Goal: Task Accomplishment & Management: Complete application form

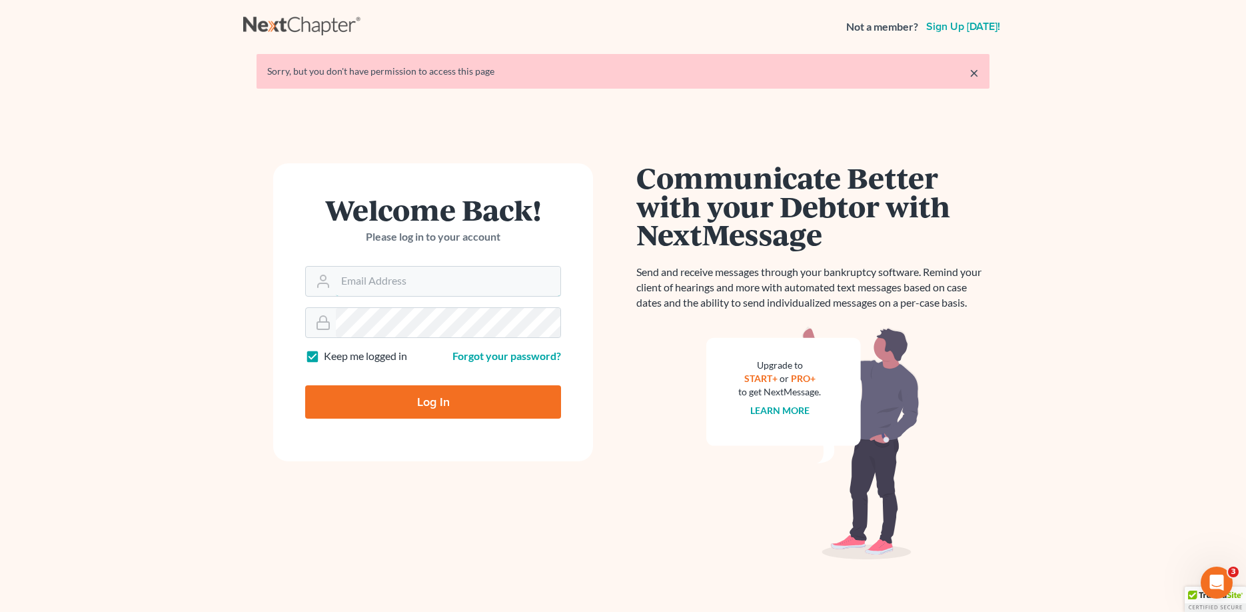
type input "[PERSON_NAME][EMAIL_ADDRESS][DOMAIN_NAME]"
click at [450, 409] on input "Log In" at bounding box center [433, 401] width 256 height 33
type input "Thinking..."
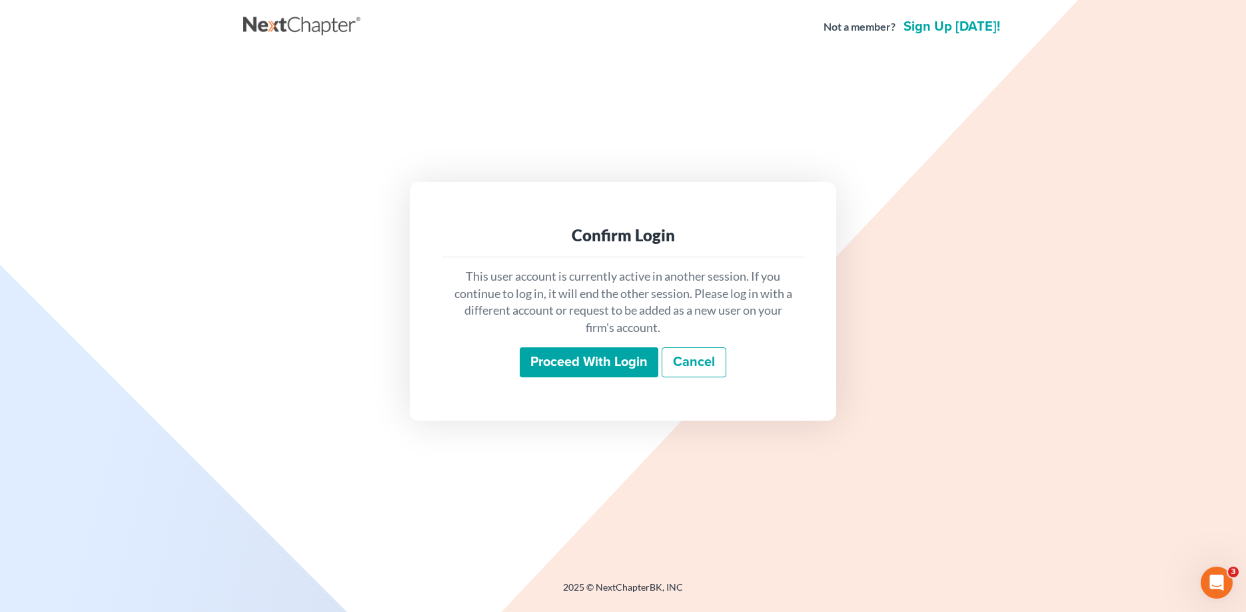
click at [583, 358] on input "Proceed with login" at bounding box center [589, 362] width 139 height 31
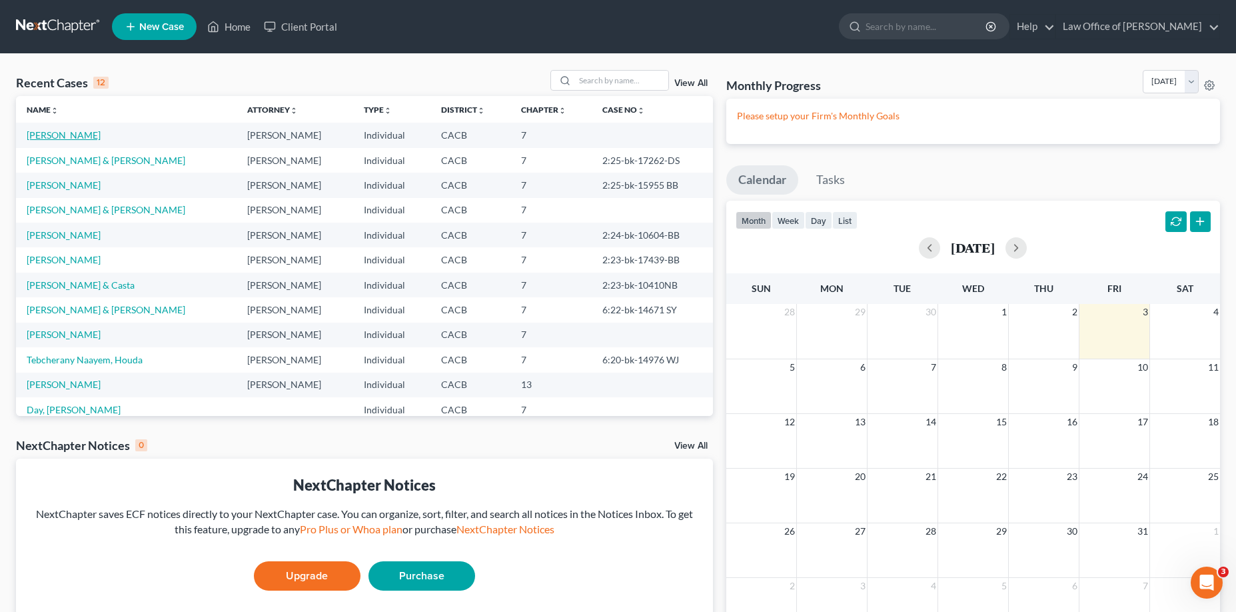
click at [54, 134] on link "Heredia, Ileana" at bounding box center [64, 134] width 74 height 11
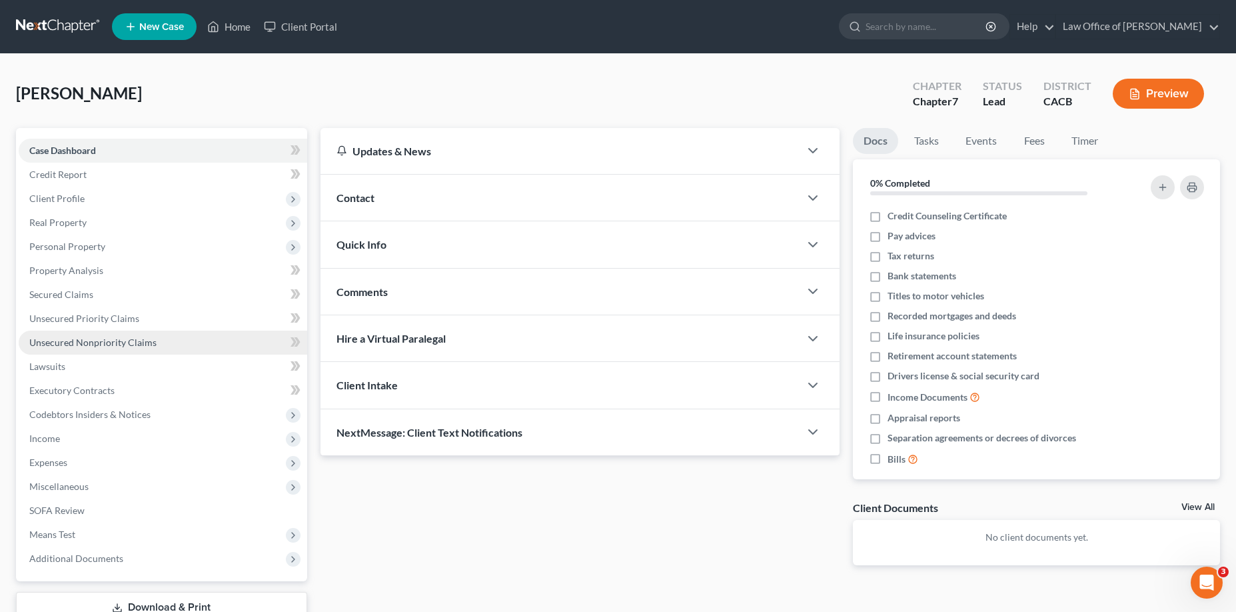
click at [101, 342] on span "Unsecured Nonpriority Claims" at bounding box center [92, 341] width 127 height 11
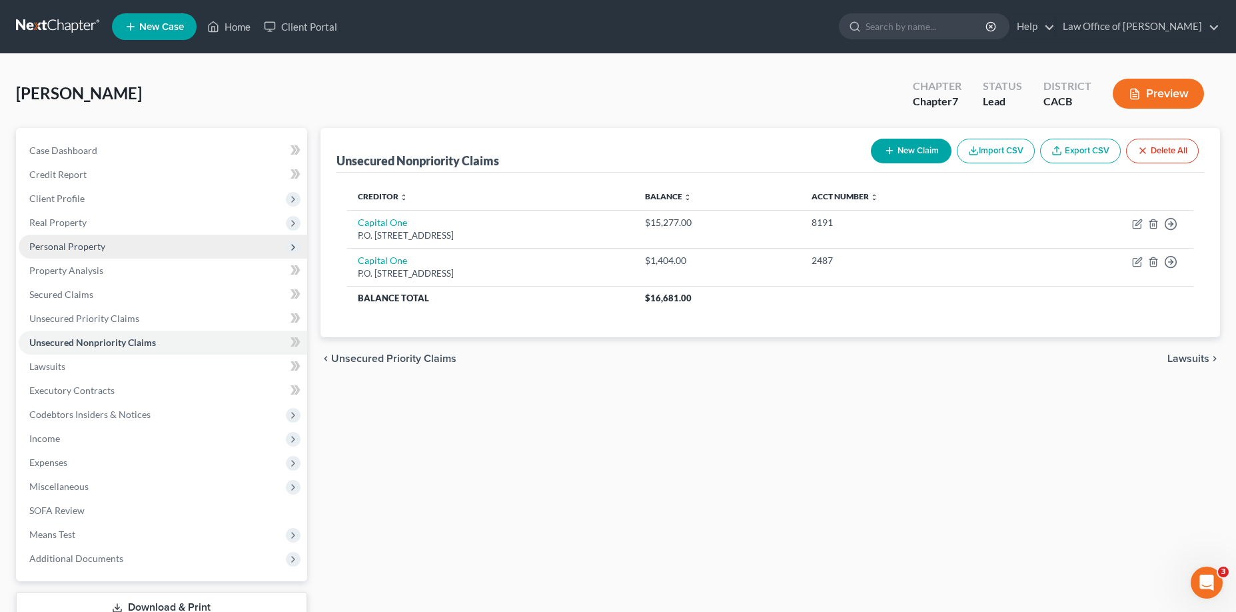
click at [95, 246] on span "Personal Property" at bounding box center [67, 245] width 76 height 11
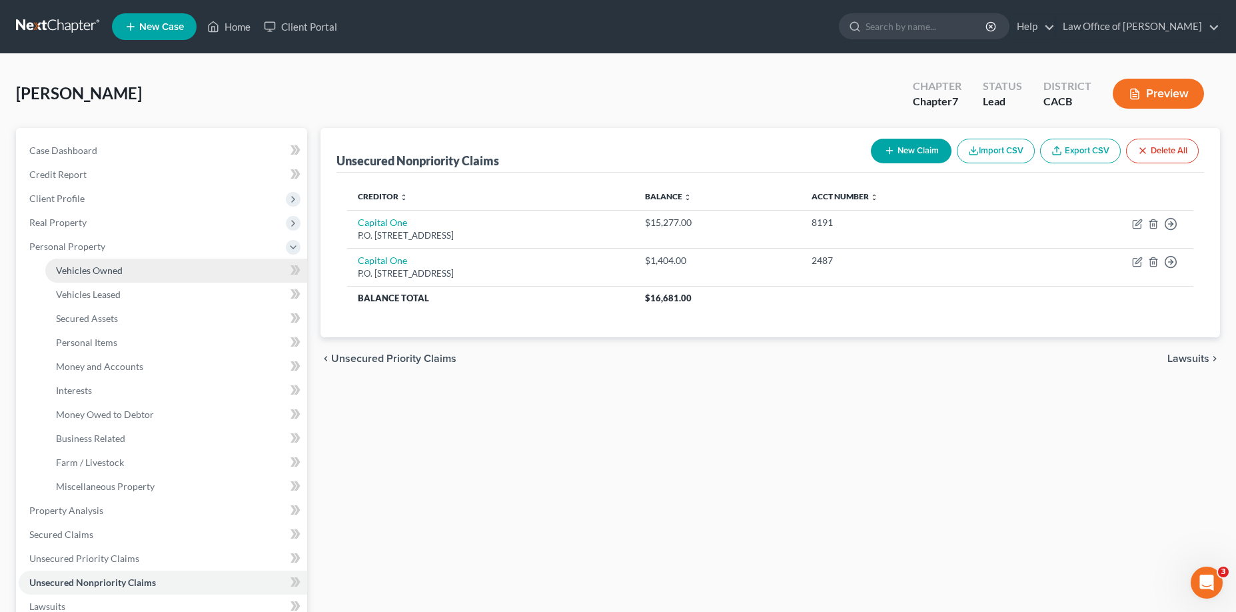
click at [103, 267] on span "Vehicles Owned" at bounding box center [89, 269] width 67 height 11
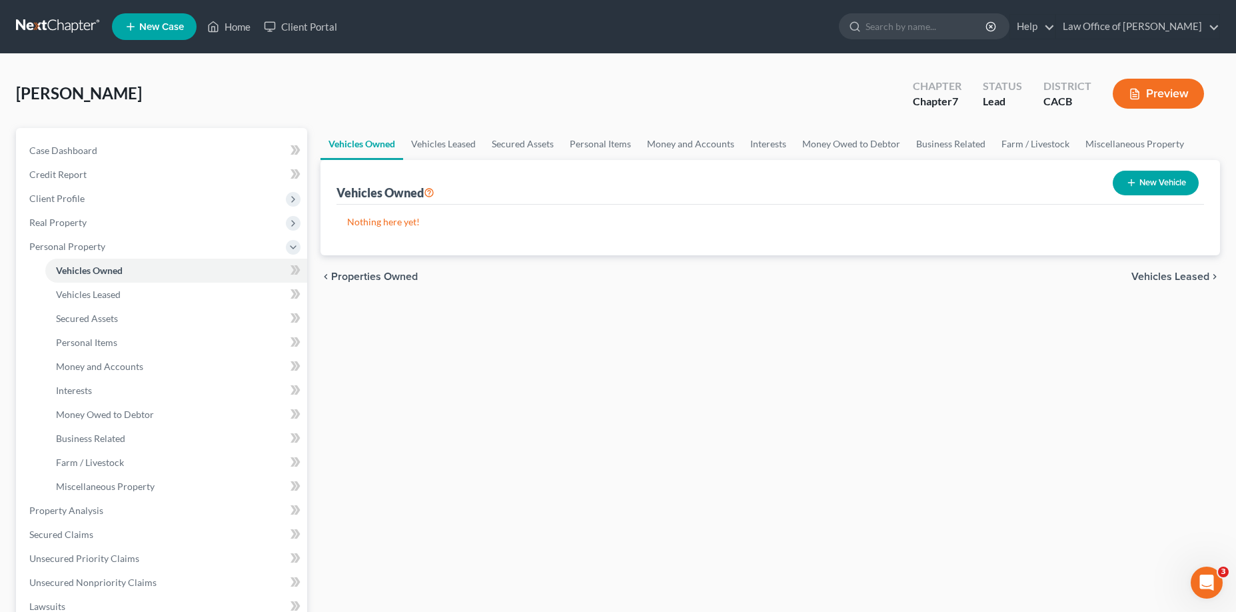
click at [1136, 183] on button "New Vehicle" at bounding box center [1156, 183] width 86 height 25
select select "0"
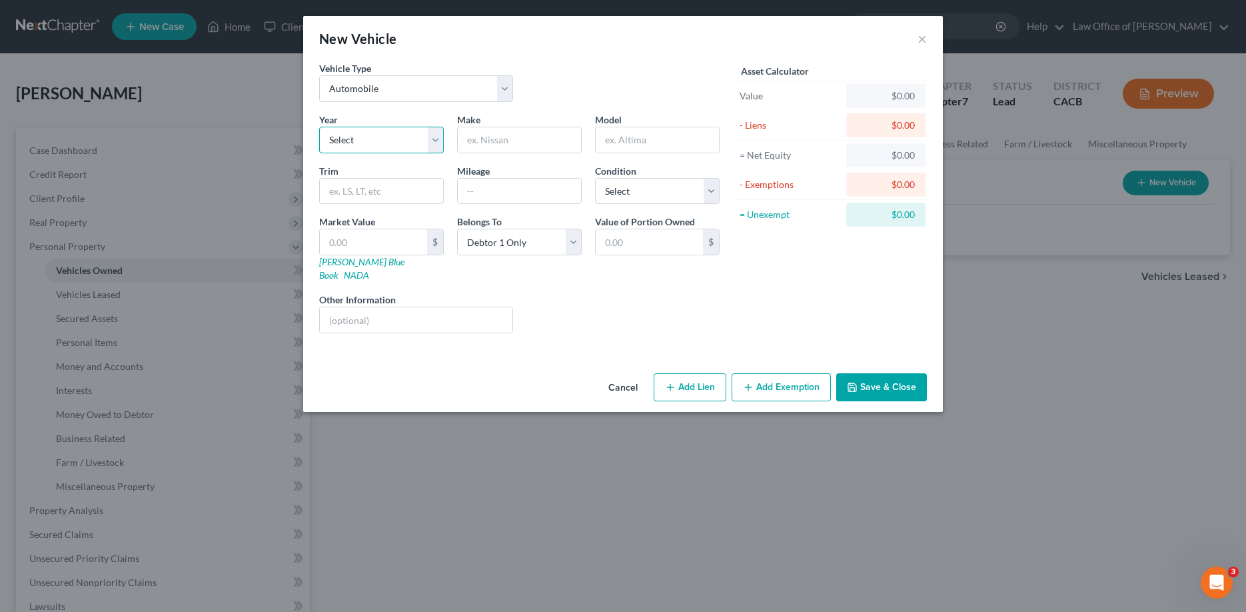
click at [430, 139] on select "Select 2026 2025 2024 2023 2022 2021 2020 2019 2018 2017 2016 2015 2014 2013 20…" at bounding box center [381, 140] width 125 height 27
select select "3"
click at [319, 127] on select "Select 2026 2025 2024 2023 2022 2021 2020 2019 2018 2017 2016 2015 2014 2013 20…" at bounding box center [381, 140] width 125 height 27
click at [536, 148] on input "text" at bounding box center [519, 139] width 123 height 25
type input "Cheverolet"
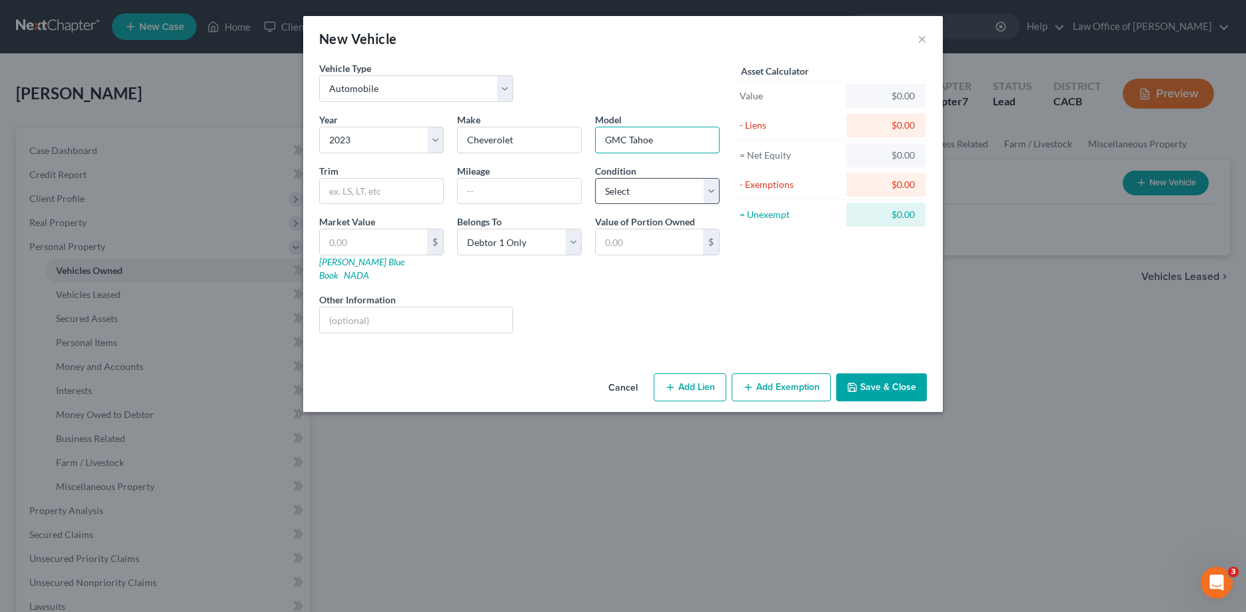
type input "GMC Tahoe"
click at [709, 188] on select "Select Excellent Very Good Good Fair Poor" at bounding box center [657, 191] width 125 height 27
select select "2"
click at [595, 178] on select "Select Excellent Very Good Good Fair Poor" at bounding box center [657, 191] width 125 height 27
click at [916, 35] on div "New Vehicle ×" at bounding box center [623, 38] width 640 height 45
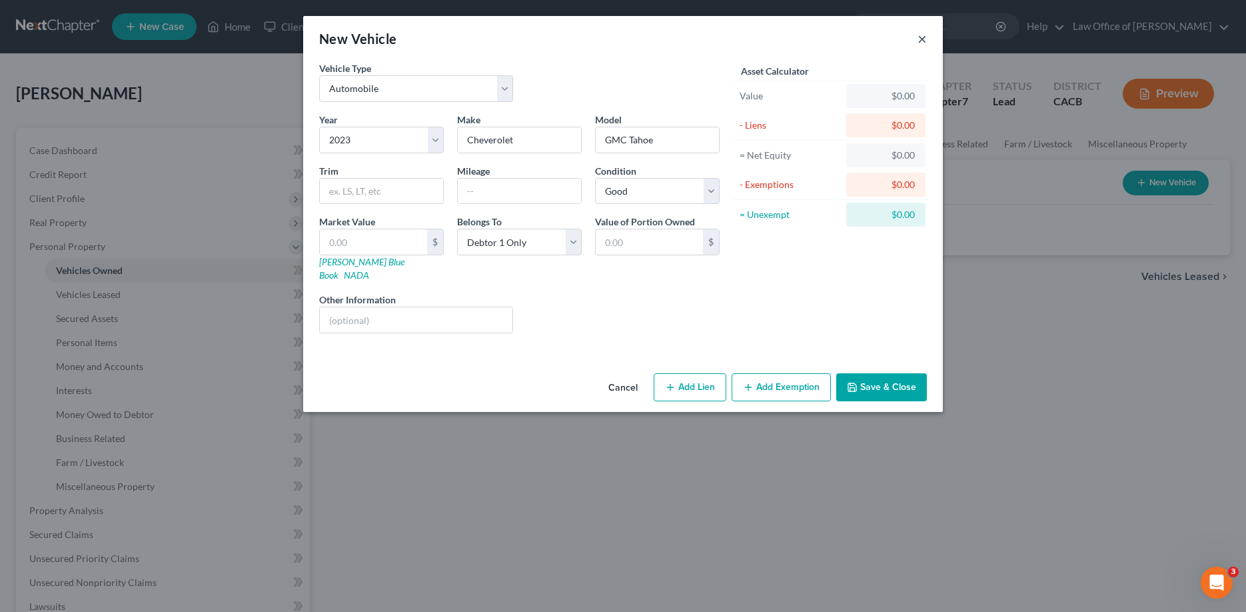
click at [921, 36] on button "×" at bounding box center [921, 39] width 9 height 16
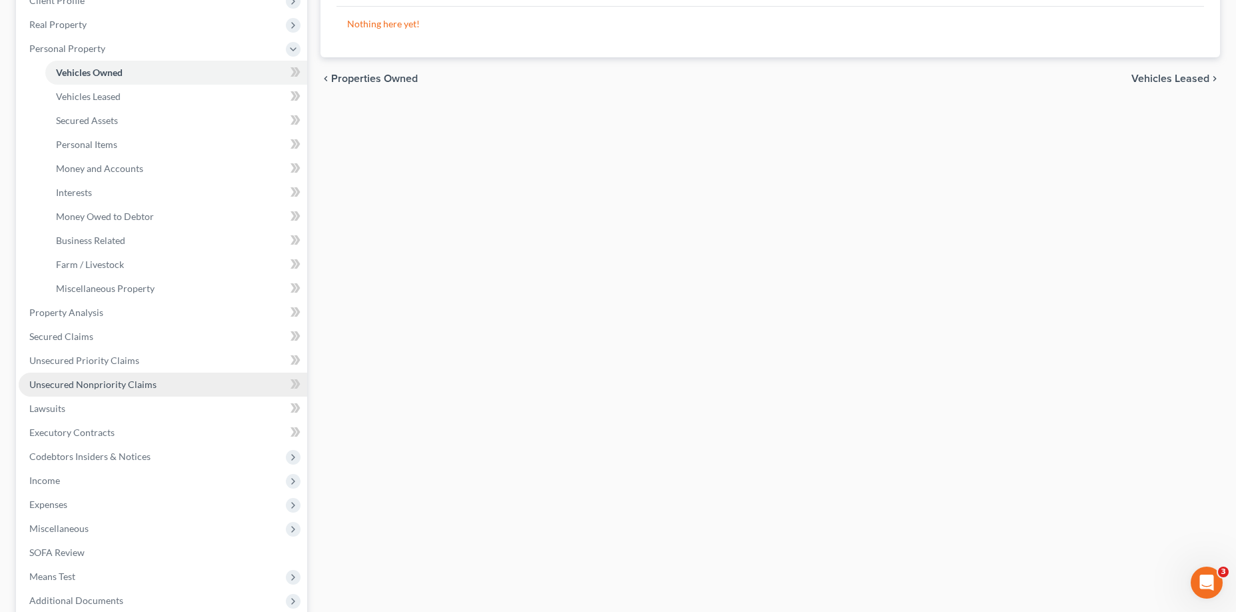
scroll to position [200, 0]
click at [97, 384] on span "Unsecured Nonpriority Claims" at bounding box center [92, 381] width 127 height 11
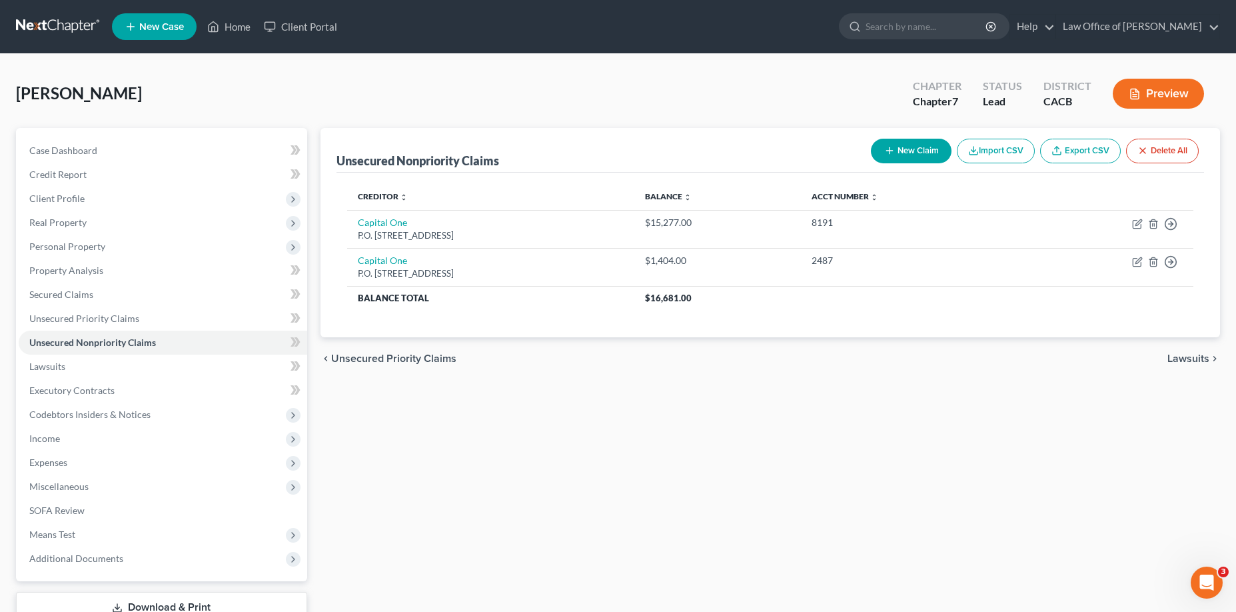
click at [912, 148] on button "New Claim" at bounding box center [911, 151] width 81 height 25
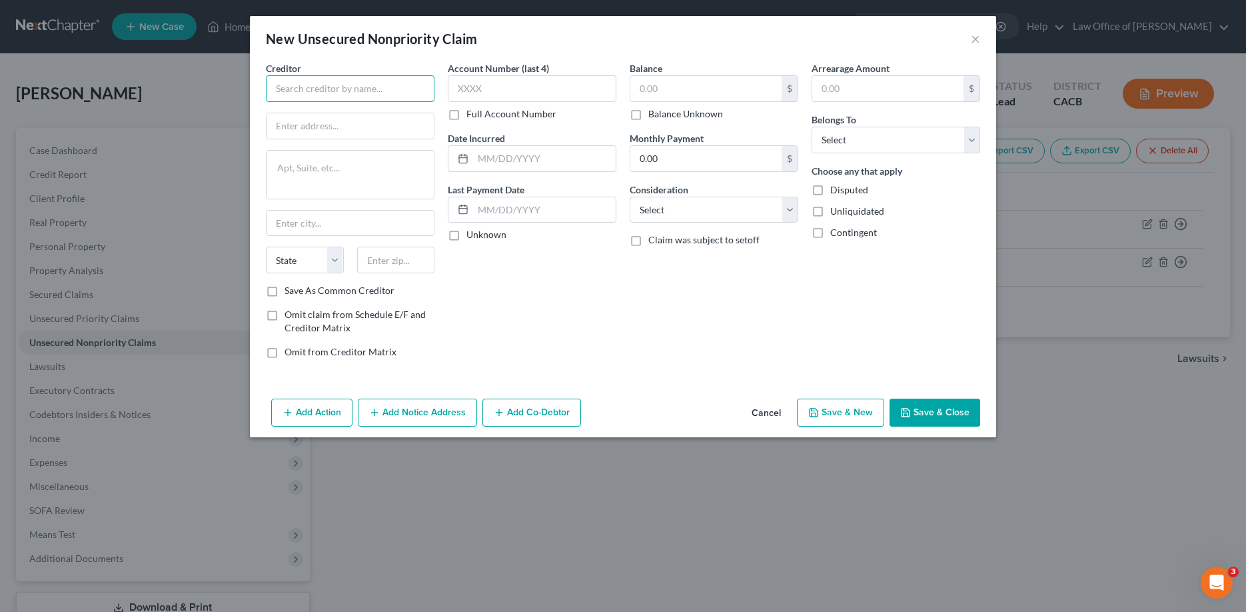
click at [384, 87] on input "text" at bounding box center [350, 88] width 169 height 27
type input "Kinecta"
type input "0606"
click at [491, 86] on input "text" at bounding box center [532, 88] width 169 height 27
type input "0606"
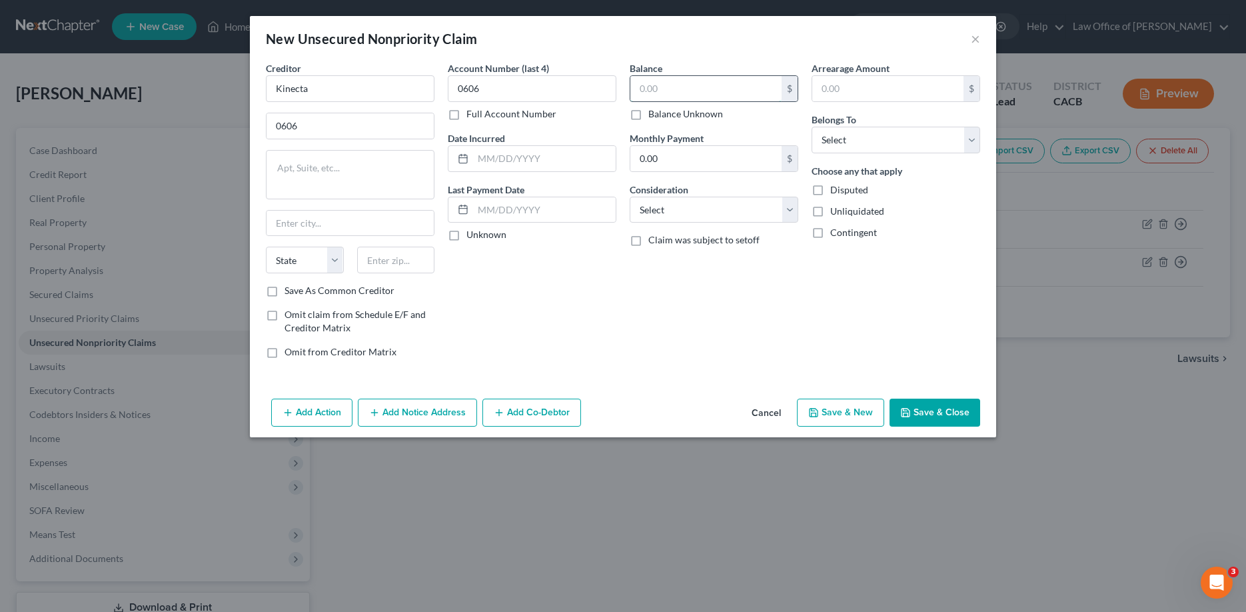
click at [706, 79] on input "text" at bounding box center [705, 88] width 151 height 25
type input "9,502"
click at [586, 162] on input "text" at bounding box center [544, 158] width 143 height 25
click at [975, 141] on select "Select Debtor 1 Only Debtor 2 Only Debtor 1 And Debtor 2 Only At Least One Of T…" at bounding box center [895, 140] width 169 height 27
select select "0"
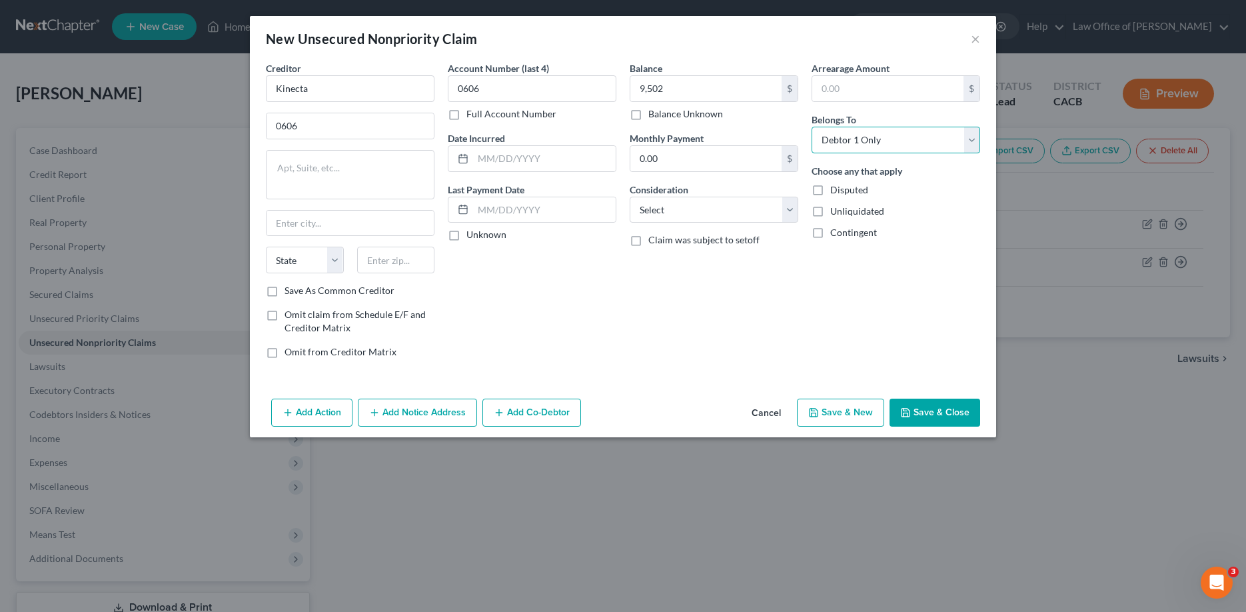
click at [811, 127] on select "Select Debtor 1 Only Debtor 2 Only Debtor 1 And Debtor 2 Only At Least One Of T…" at bounding box center [895, 140] width 169 height 27
click at [787, 209] on select "Select Cable / Satellite Services Collection Agency Credit Card Debt Debt Couns…" at bounding box center [714, 210] width 169 height 27
select select "2"
click at [630, 197] on select "Select Cable / Satellite Services Collection Agency Credit Card Debt Debt Couns…" at bounding box center [714, 210] width 169 height 27
drag, startPoint x: 314, startPoint y: 123, endPoint x: 227, endPoint y: 120, distance: 86.6
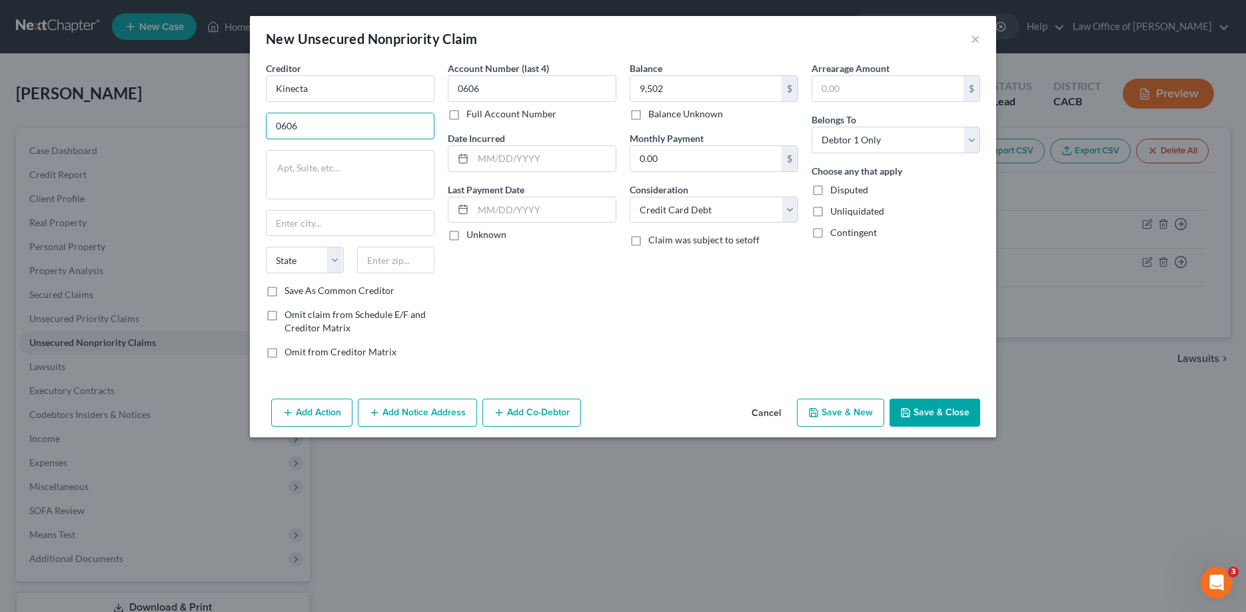
click at [227, 120] on div "New Unsecured Nonpriority Claim × Creditor * Kinecta 0606 State AL AK AR AZ CA …" at bounding box center [623, 306] width 1246 height 612
type input "1440 Rosecrans Ave."
type input "Manhattan Beach"
select select "4"
type input "90266"
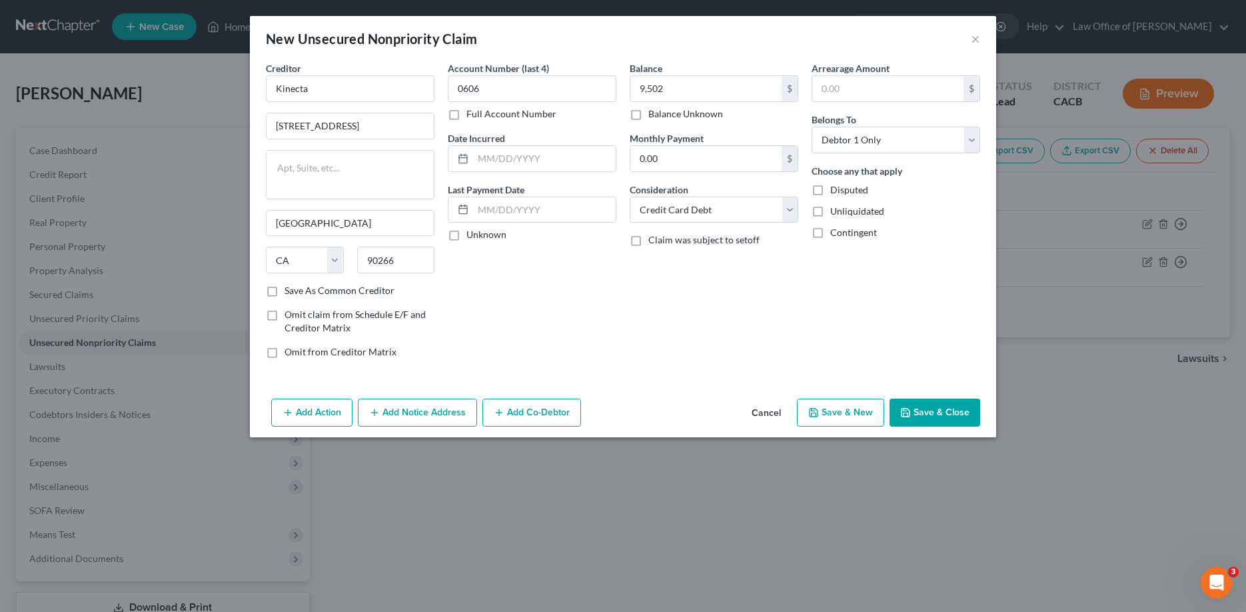
click at [925, 407] on button "Save & Close" at bounding box center [934, 412] width 91 height 28
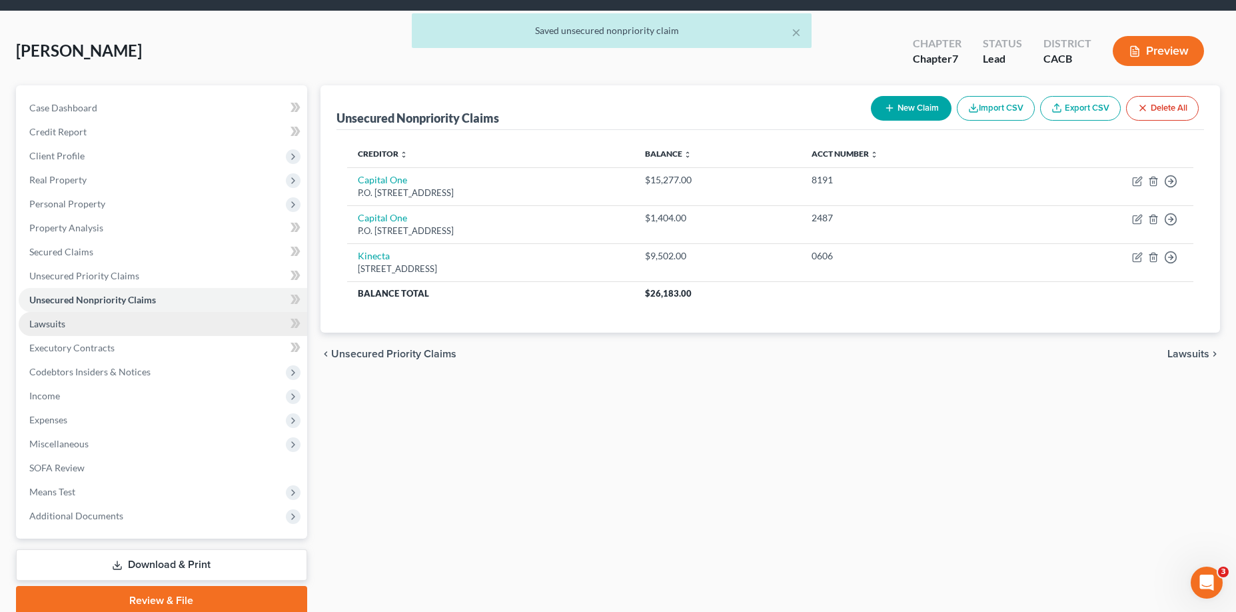
scroll to position [97, 0]
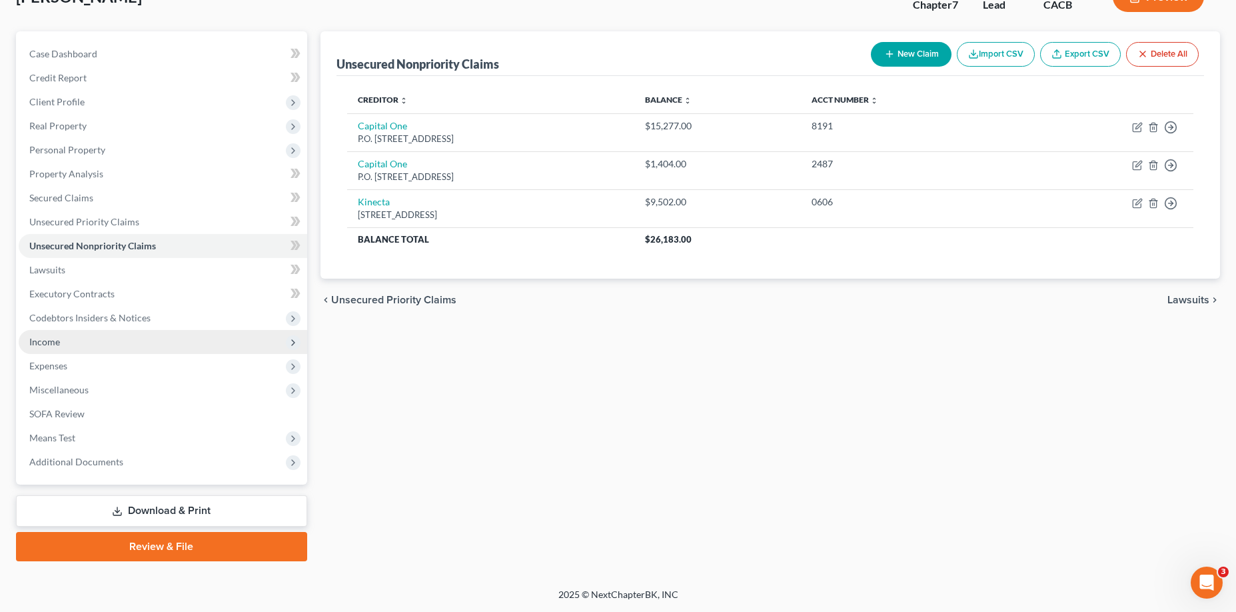
click at [87, 346] on span "Income" at bounding box center [163, 342] width 288 height 24
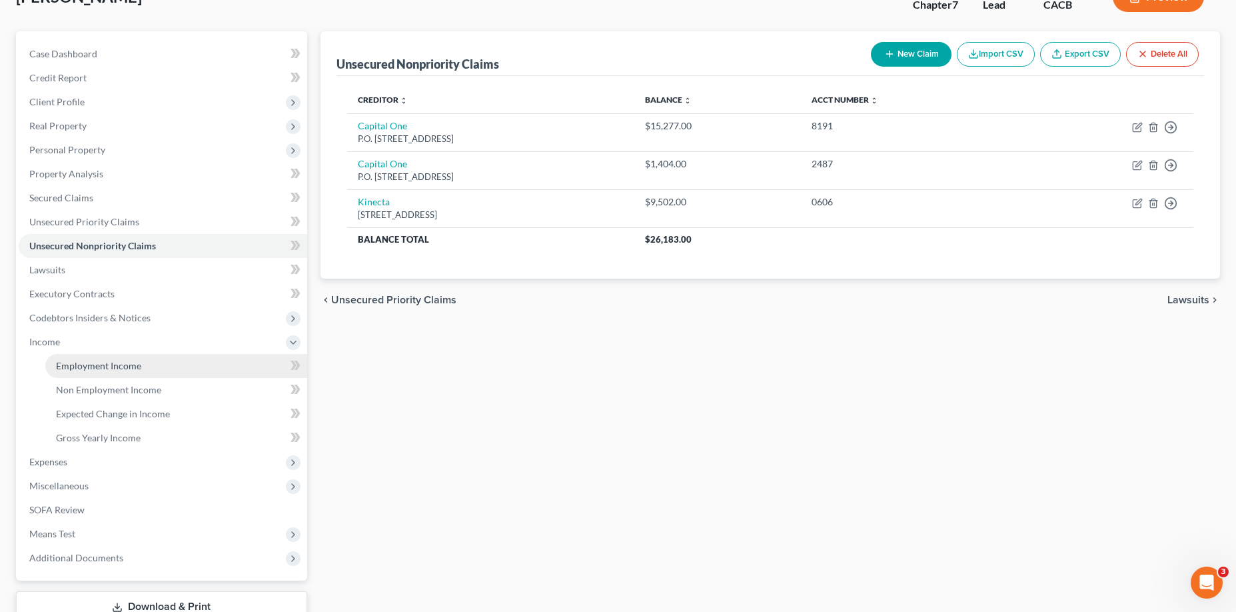
click at [99, 364] on span "Employment Income" at bounding box center [98, 365] width 85 height 11
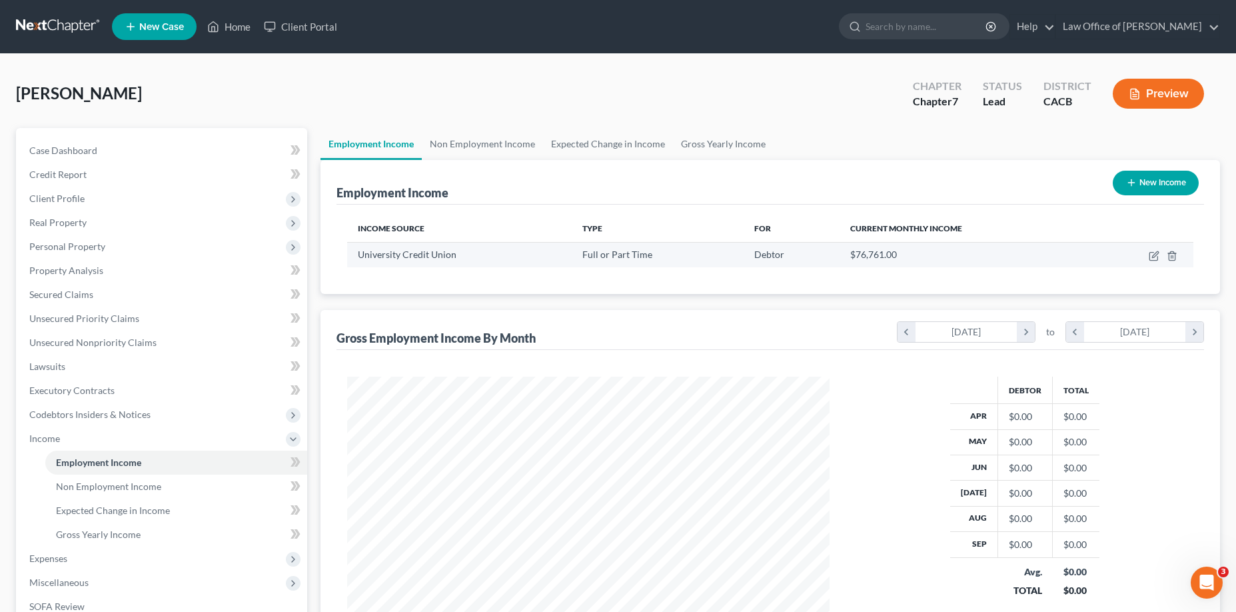
click at [898, 256] on div "$76,761.00" at bounding box center [964, 254] width 228 height 13
click at [1151, 255] on icon "button" at bounding box center [1153, 255] width 11 height 11
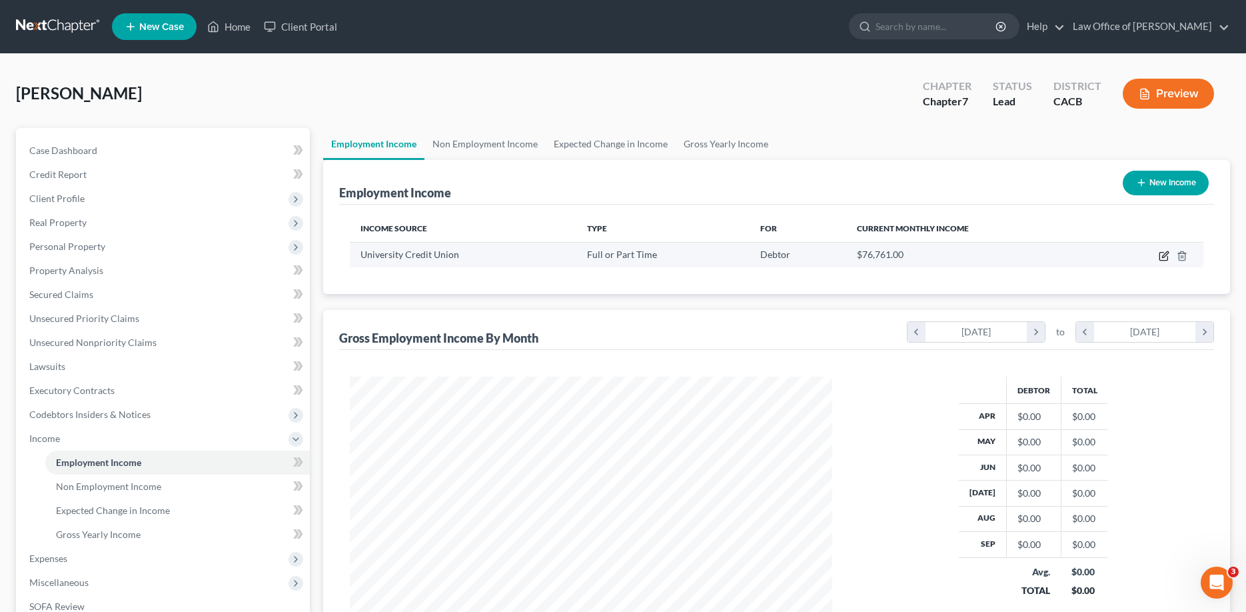
select select "0"
select select "4"
select select "0"
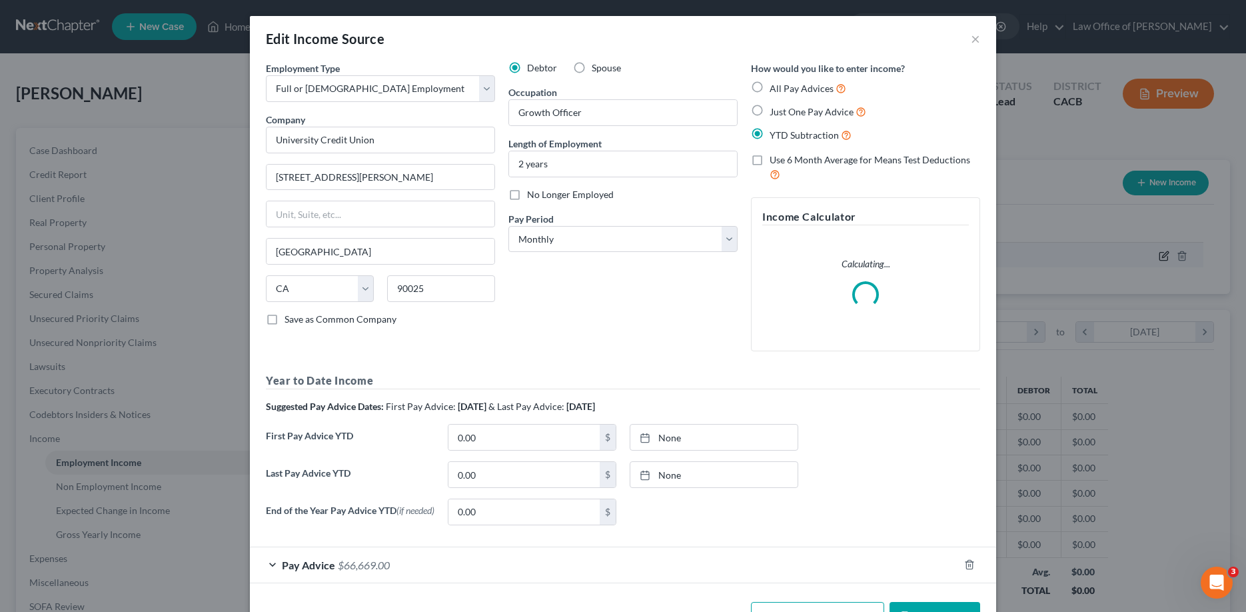
scroll to position [243, 514]
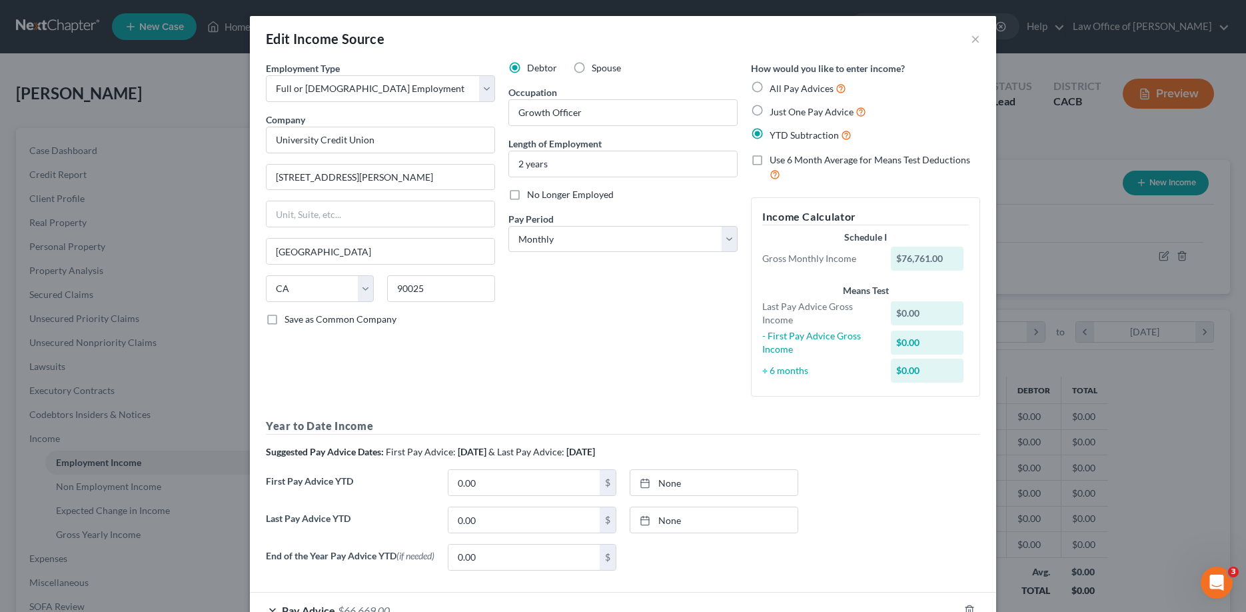
click at [943, 262] on div "$76,761.00" at bounding box center [927, 258] width 73 height 24
click at [939, 257] on div "$76,761.00" at bounding box center [927, 258] width 73 height 24
click at [904, 260] on div "$76,761.00" at bounding box center [927, 258] width 73 height 24
click at [924, 252] on div "$76,761.00" at bounding box center [927, 258] width 73 height 24
drag, startPoint x: 944, startPoint y: 258, endPoint x: 850, endPoint y: 252, distance: 94.1
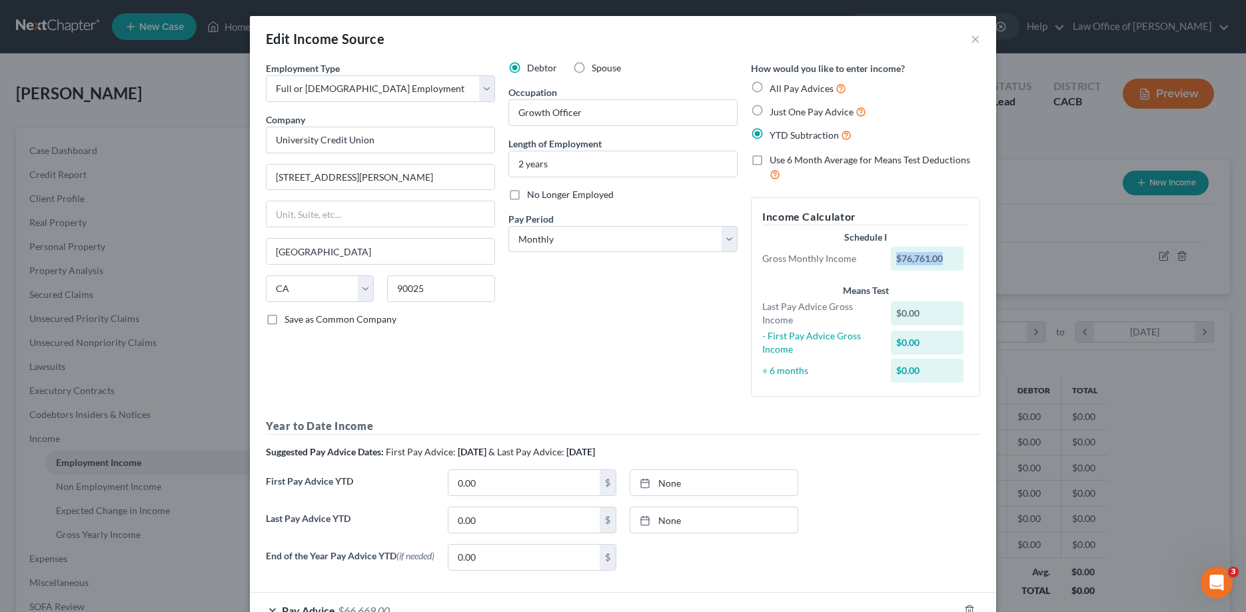
click at [850, 252] on div "Gross Monthly Income $76,761.00" at bounding box center [865, 258] width 220 height 24
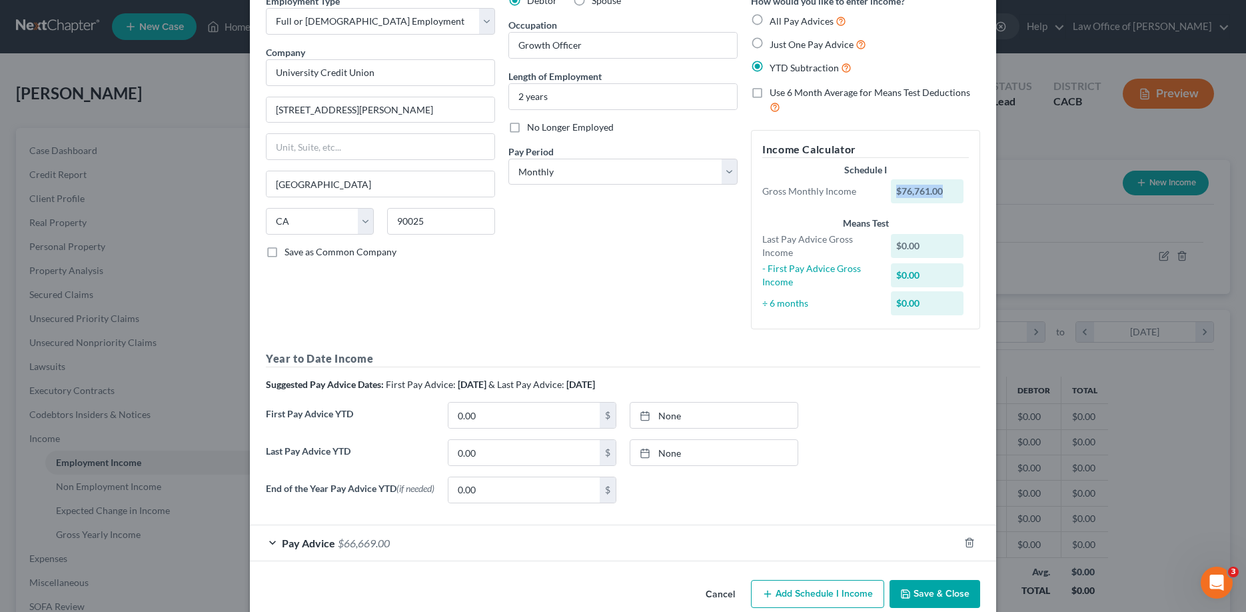
scroll to position [93, 0]
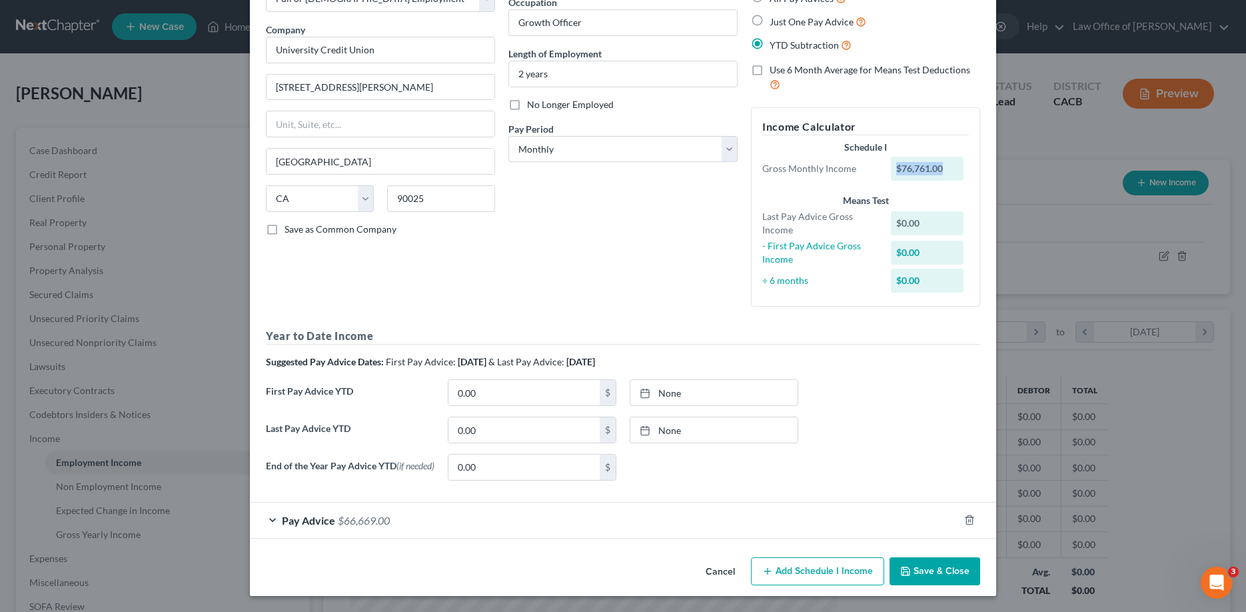
click at [939, 163] on div "$76,761.00" at bounding box center [927, 169] width 73 height 24
click at [923, 163] on div "$76,761.00" at bounding box center [927, 169] width 73 height 24
click at [942, 160] on div "$76,761.00" at bounding box center [927, 169] width 73 height 24
drag, startPoint x: 945, startPoint y: 165, endPoint x: 921, endPoint y: 166, distance: 23.3
click at [937, 165] on div "$76,761.00" at bounding box center [927, 169] width 73 height 24
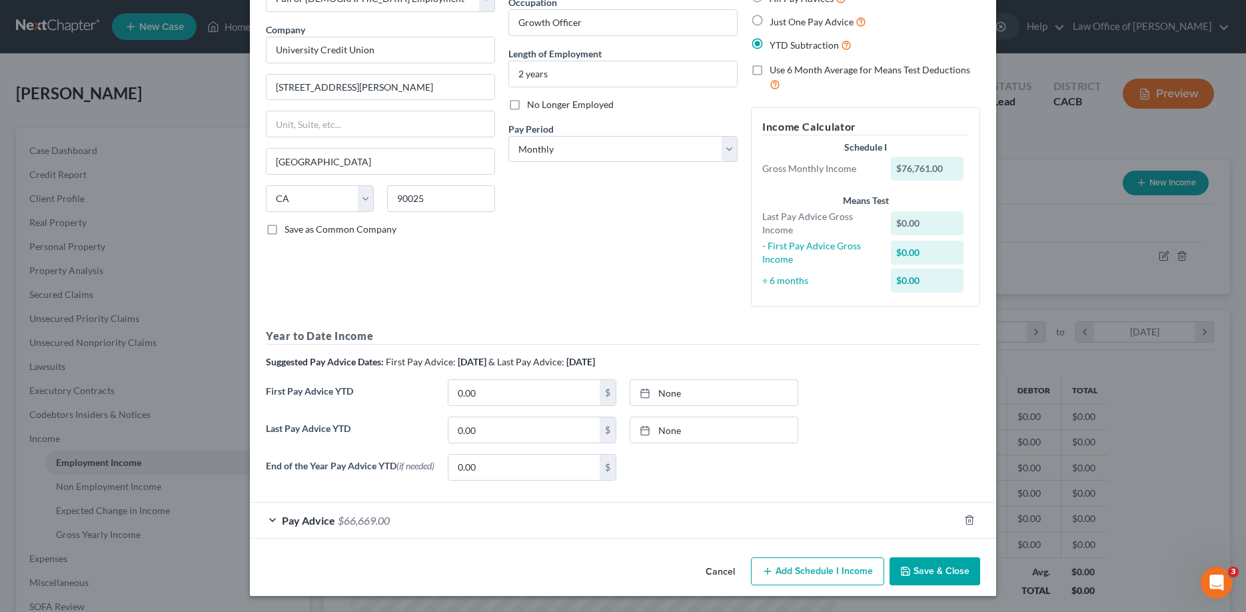
click at [921, 166] on div "$76,761.00" at bounding box center [927, 169] width 73 height 24
click at [926, 160] on div "$76,761.00" at bounding box center [927, 169] width 73 height 24
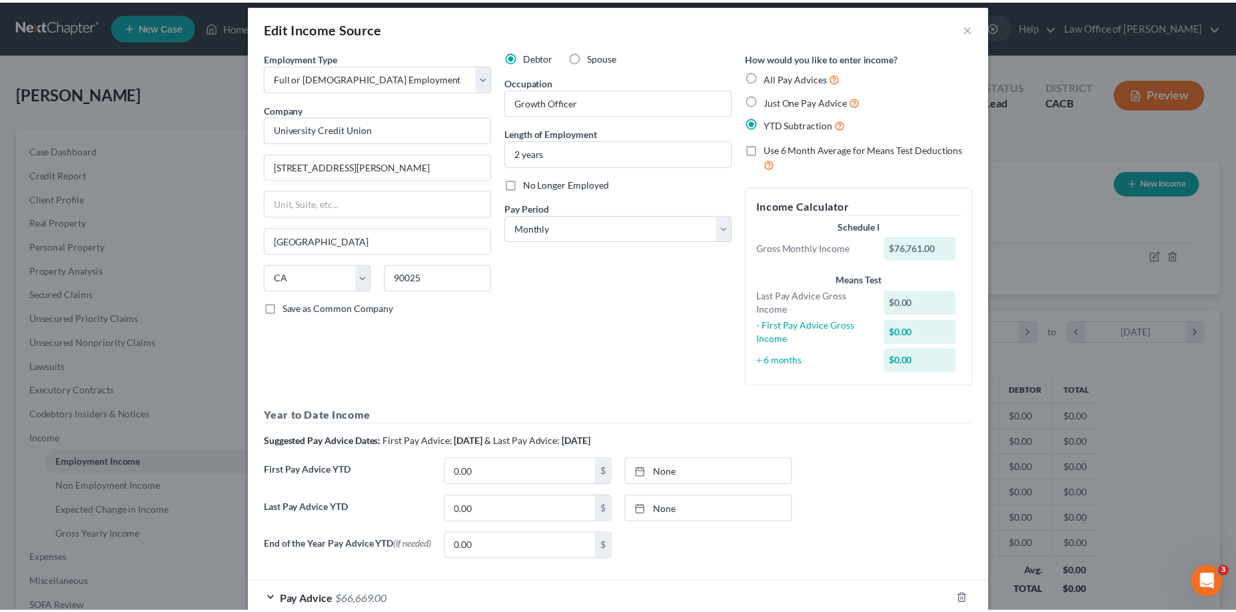
scroll to position [0, 0]
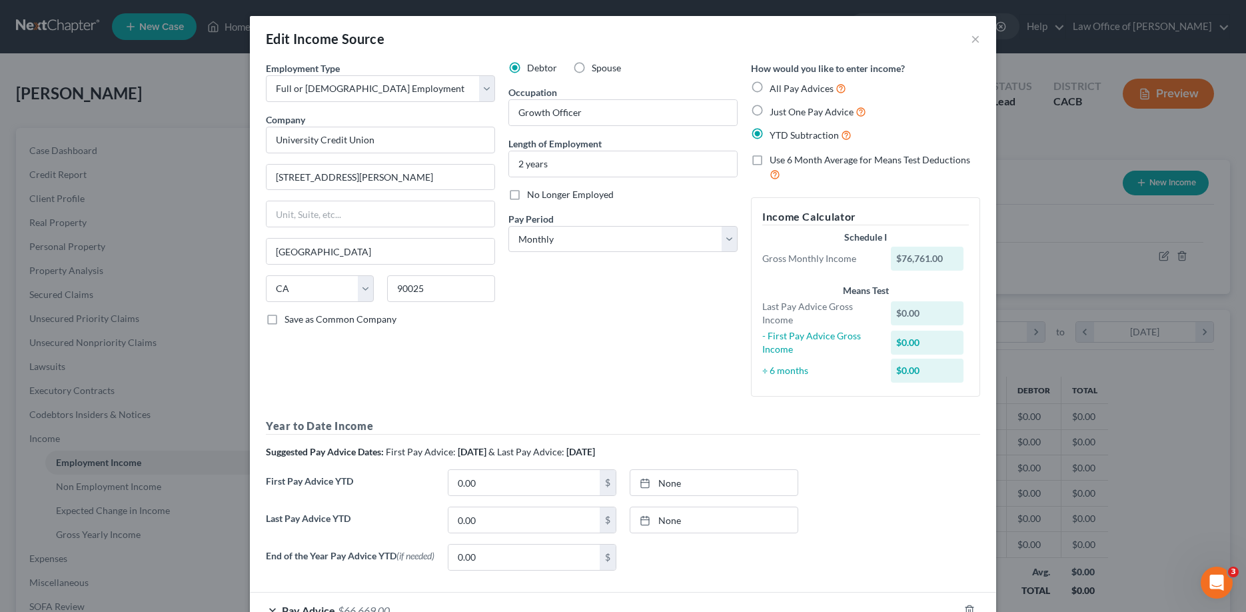
click at [769, 109] on label "Just One Pay Advice" at bounding box center [817, 111] width 97 height 15
click at [775, 109] on input "Just One Pay Advice" at bounding box center [779, 108] width 9 height 9
radio input "true"
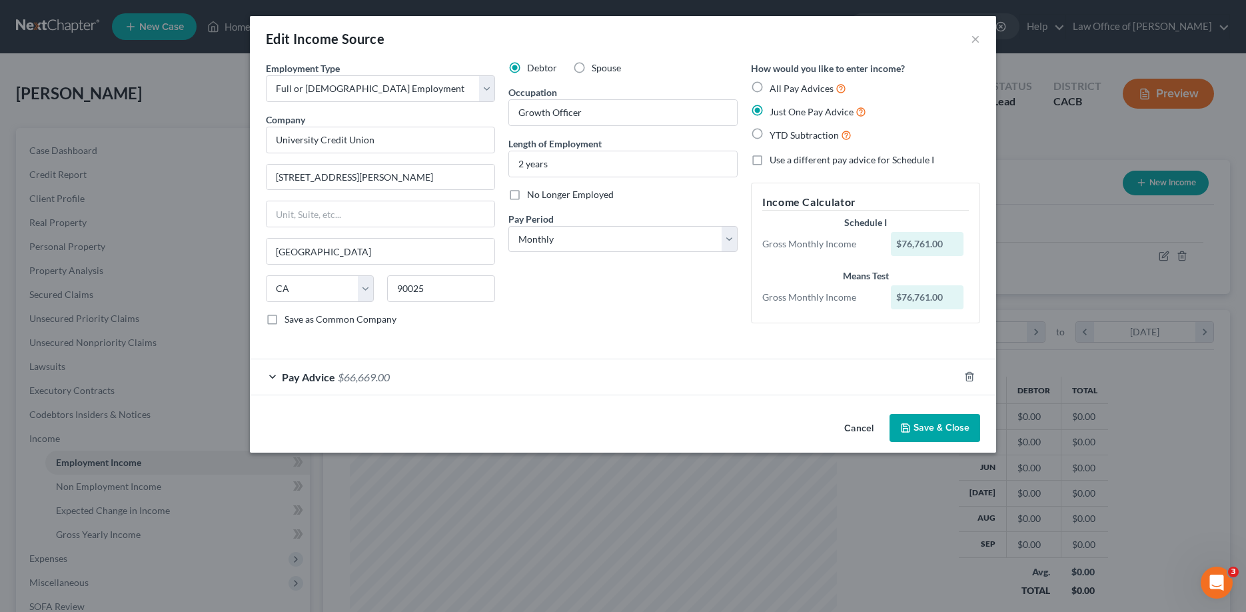
click at [939, 242] on div "$76,761.00" at bounding box center [927, 244] width 73 height 24
click at [945, 240] on div "$76,761.00" at bounding box center [927, 244] width 73 height 24
click at [855, 426] on button "Cancel" at bounding box center [858, 428] width 51 height 27
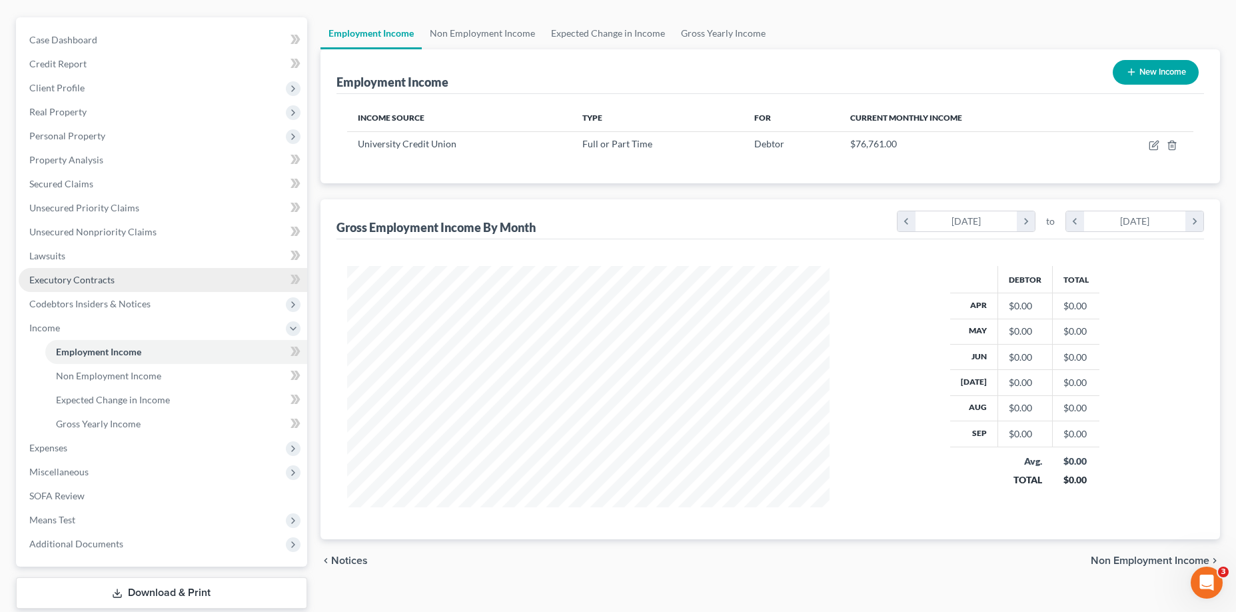
scroll to position [193, 0]
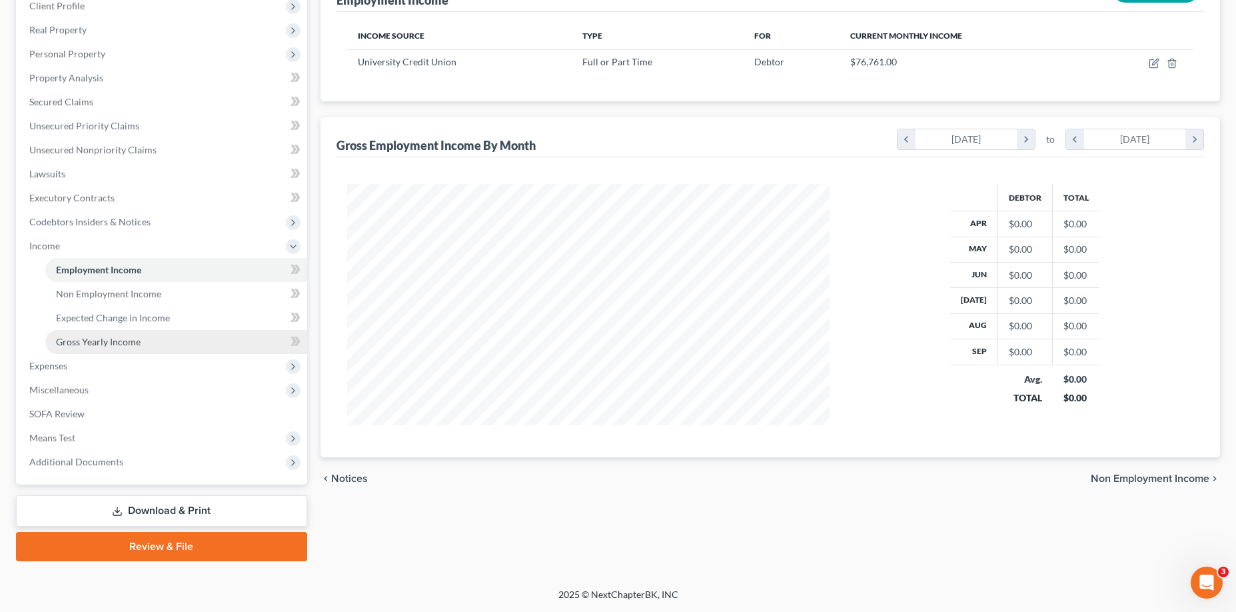
click at [111, 339] on span "Gross Yearly Income" at bounding box center [98, 341] width 85 height 11
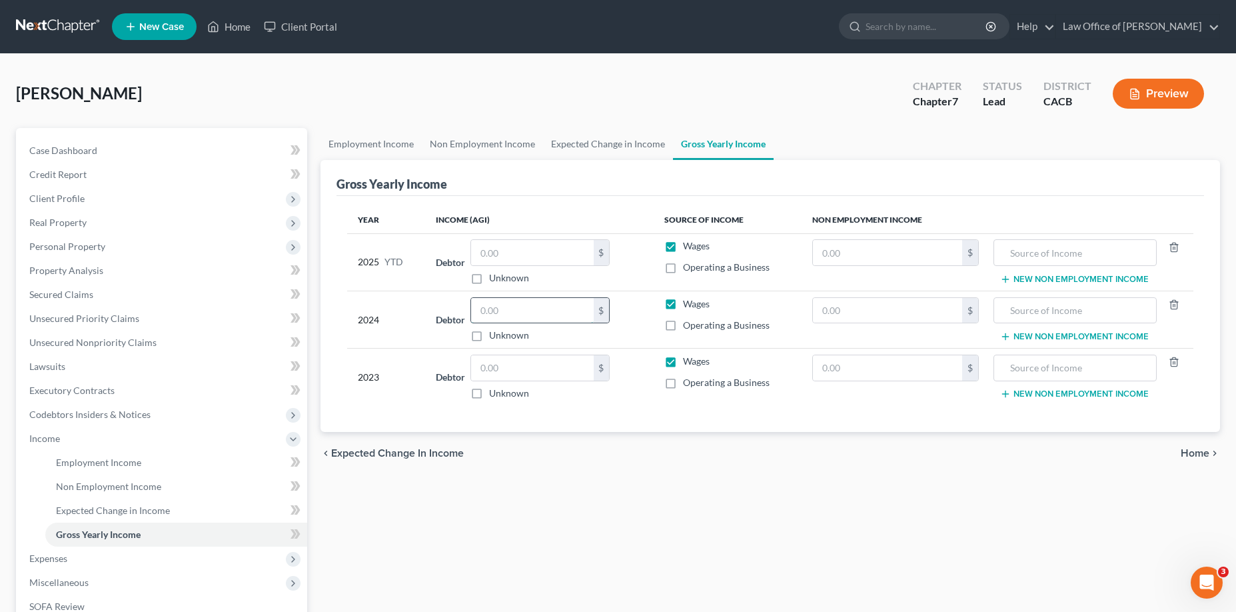
click at [559, 312] on input "text" at bounding box center [532, 310] width 123 height 25
type input "76,761"
click at [683, 244] on label "Wages" at bounding box center [696, 245] width 27 height 13
click at [688, 244] on input "Wages" at bounding box center [692, 243] width 9 height 9
checkbox input "false"
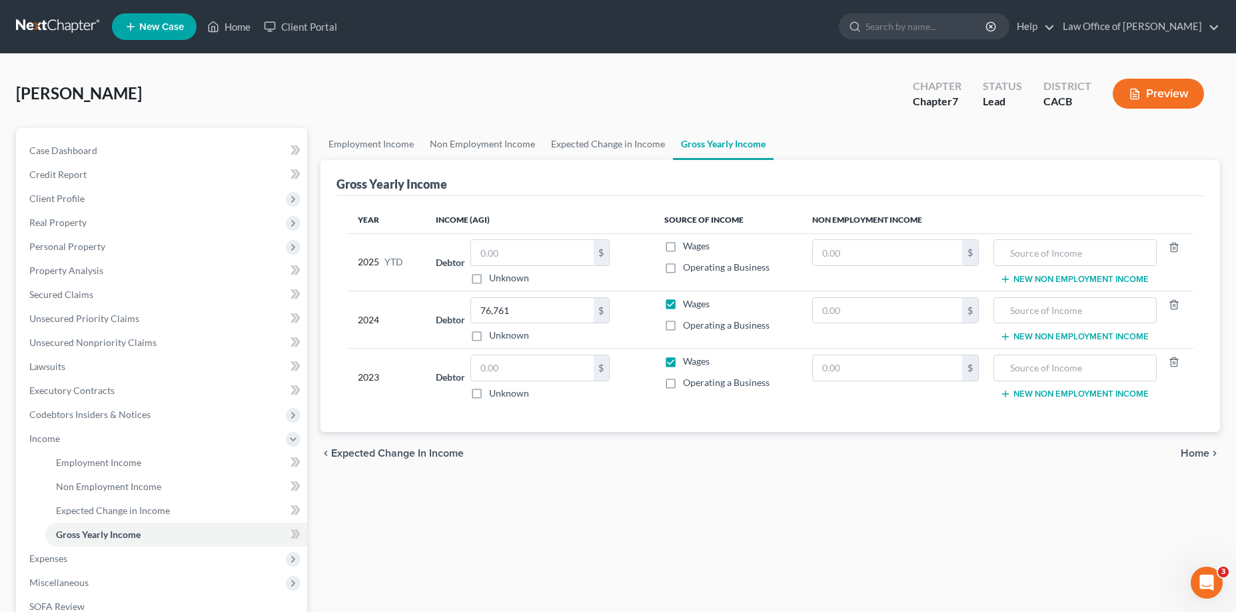
click at [683, 362] on label "Wages" at bounding box center [696, 360] width 27 height 13
click at [688, 362] on input "Wages" at bounding box center [692, 358] width 9 height 9
checkbox input "false"
click at [1195, 456] on span "Home" at bounding box center [1194, 453] width 29 height 11
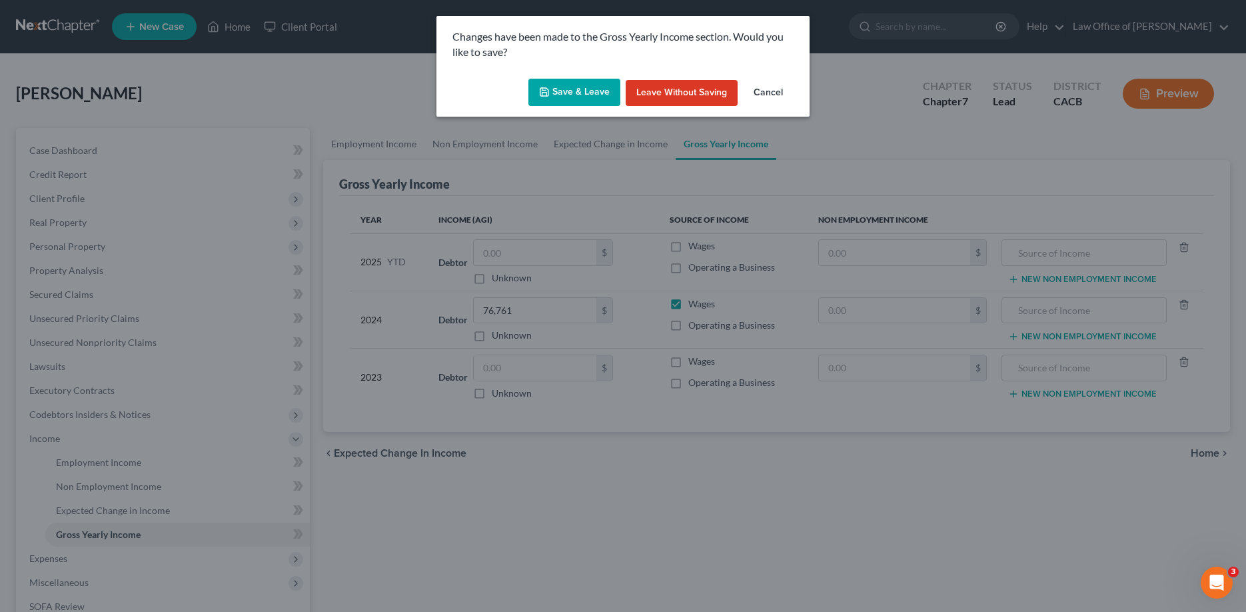
click at [564, 90] on button "Save & Leave" at bounding box center [574, 93] width 92 height 28
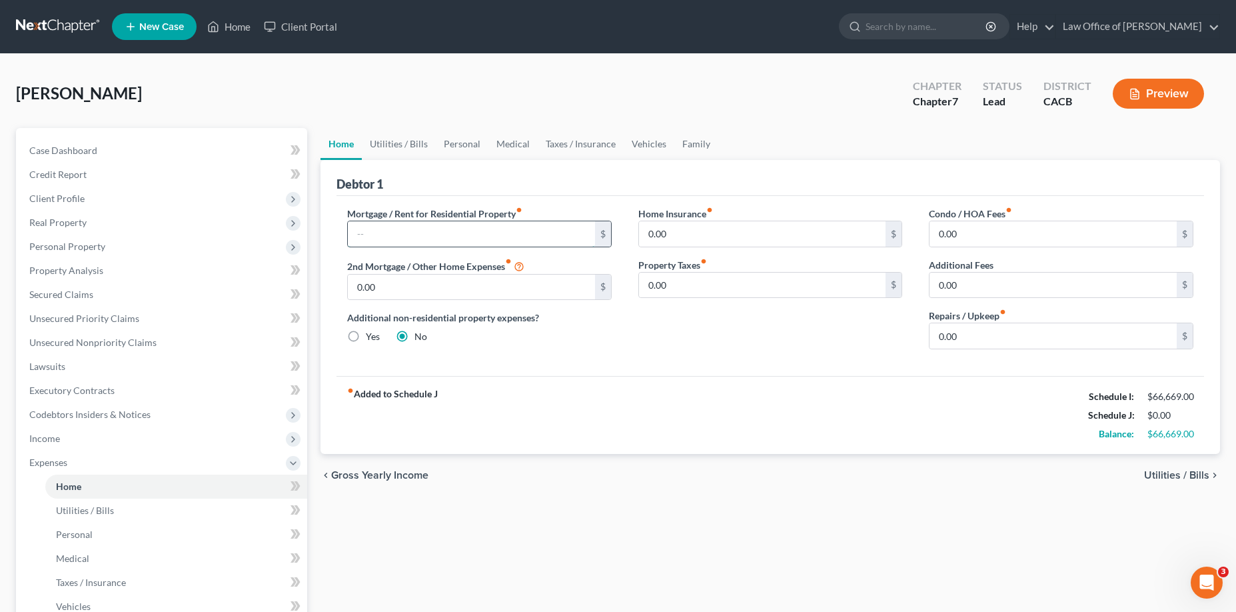
click at [411, 236] on input "text" at bounding box center [471, 233] width 247 height 25
